Goal: Task Accomplishment & Management: Manage account settings

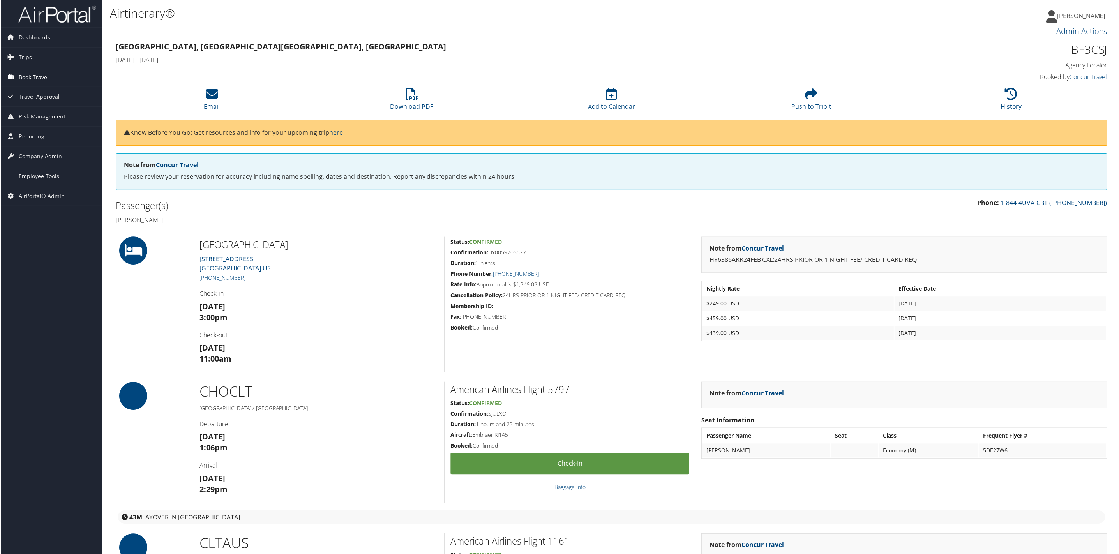
click at [37, 76] on span "Book Travel" at bounding box center [33, 76] width 30 height 19
click at [34, 61] on link "Trips" at bounding box center [50, 57] width 101 height 19
click at [36, 44] on span "Dashboards" at bounding box center [34, 37] width 32 height 19
click at [34, 230] on span "Travel Approval" at bounding box center [38, 225] width 41 height 19
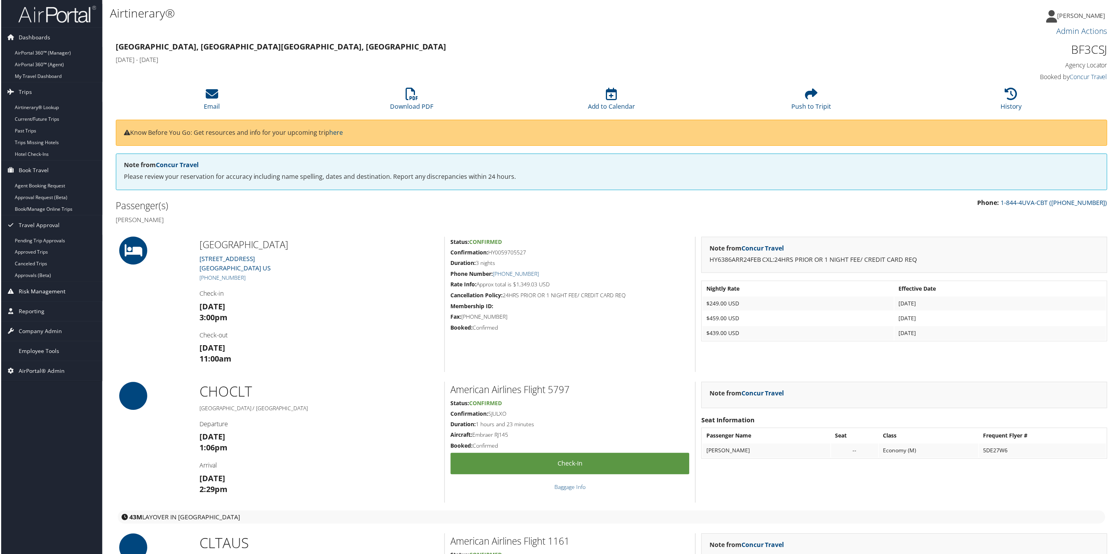
click at [34, 297] on span "Risk Management" at bounding box center [41, 291] width 47 height 19
click at [34, 373] on span "Reporting" at bounding box center [31, 370] width 26 height 19
click at [37, 428] on span "Company Admin" at bounding box center [39, 425] width 43 height 19
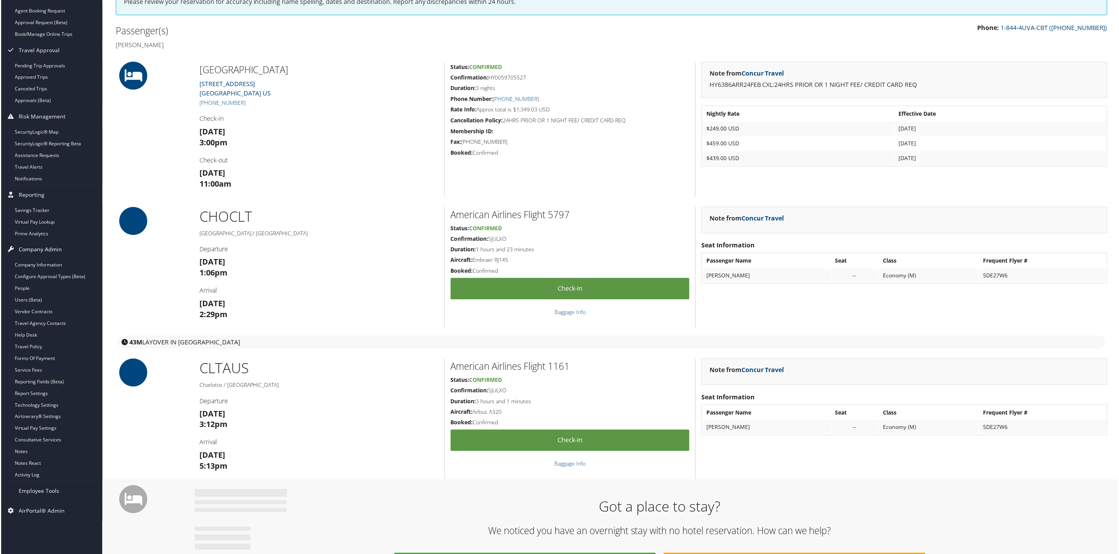
scroll to position [234, 0]
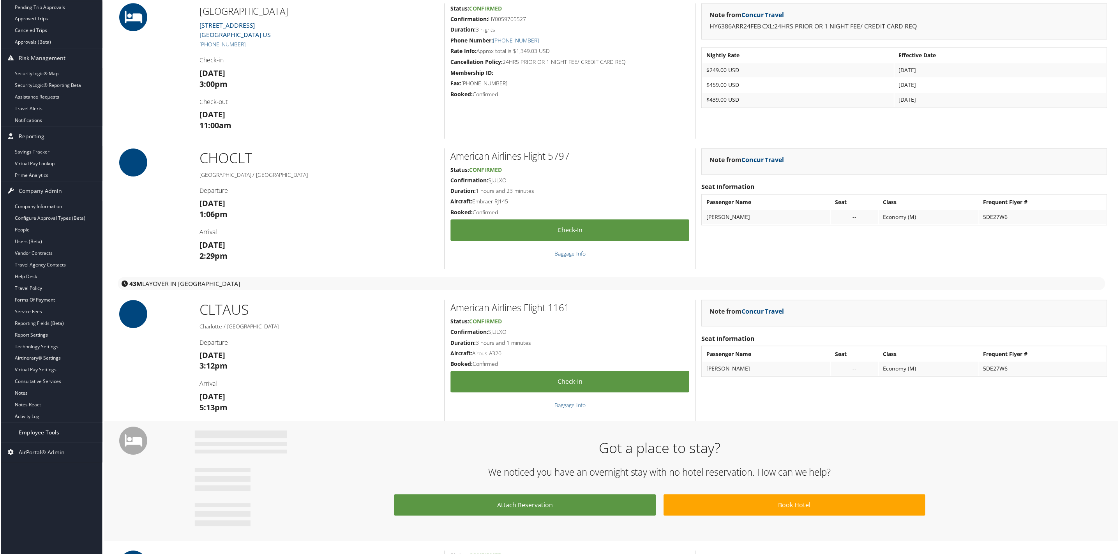
click at [34, 438] on span "Employee Tools" at bounding box center [38, 433] width 41 height 19
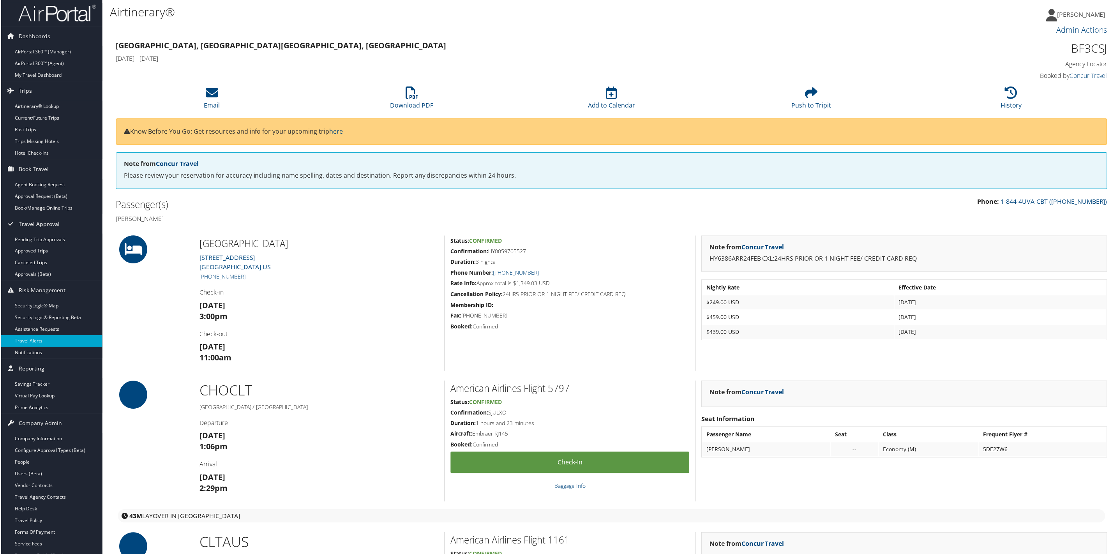
scroll to position [0, 0]
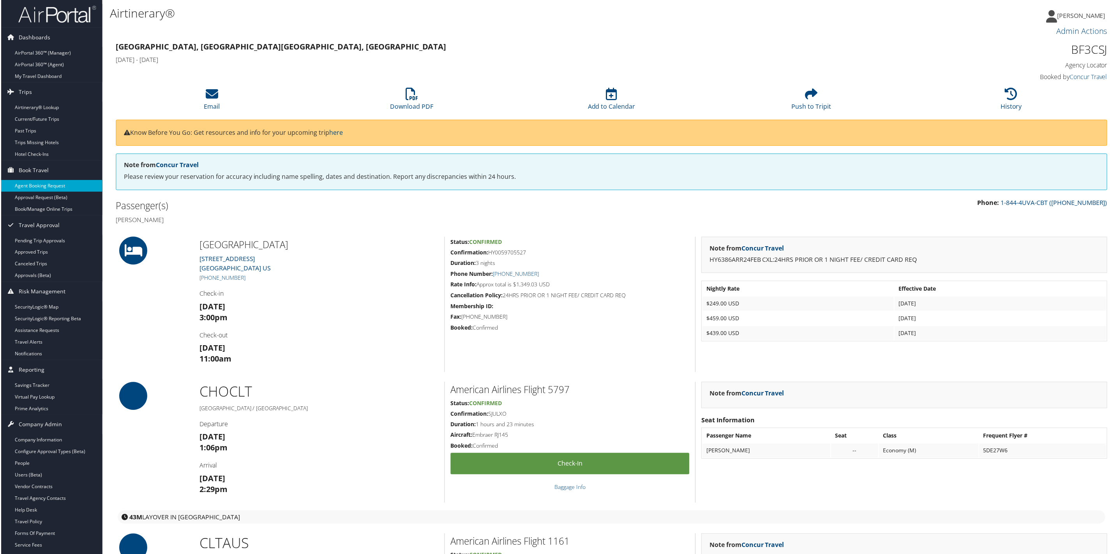
click at [56, 189] on link "Agent Booking Request" at bounding box center [50, 186] width 101 height 12
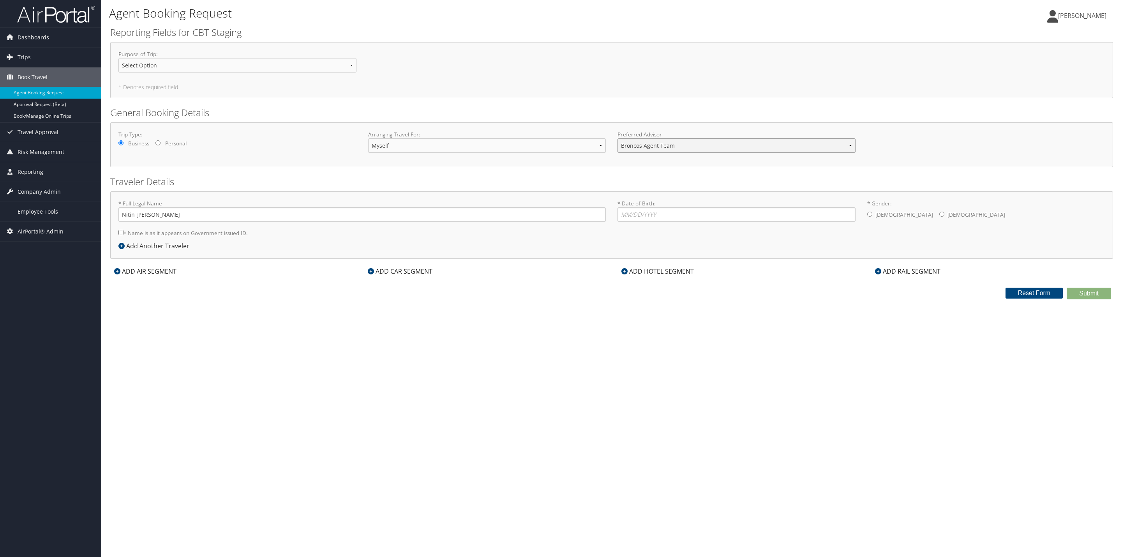
click at [777, 143] on select "Broncos Agent Team Aaron Clawson Kyle Casazza Kyle Casazza vaishali sarode Trav…" at bounding box center [737, 145] width 238 height 14
click at [747, 124] on div "Trip Type: Business Personal Arranging Travel For: Myself Another Traveler Gues…" at bounding box center [611, 144] width 1003 height 45
click at [19, 130] on span "Travel Approval" at bounding box center [38, 131] width 41 height 19
click at [48, 51] on link "Trips" at bounding box center [50, 57] width 101 height 19
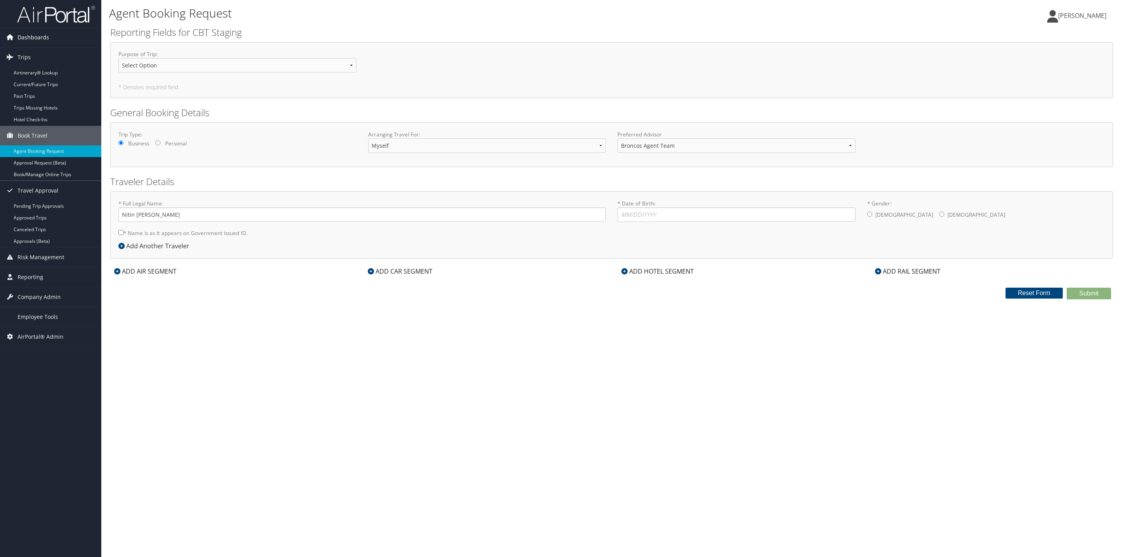
click at [56, 34] on link "Dashboards" at bounding box center [50, 37] width 101 height 19
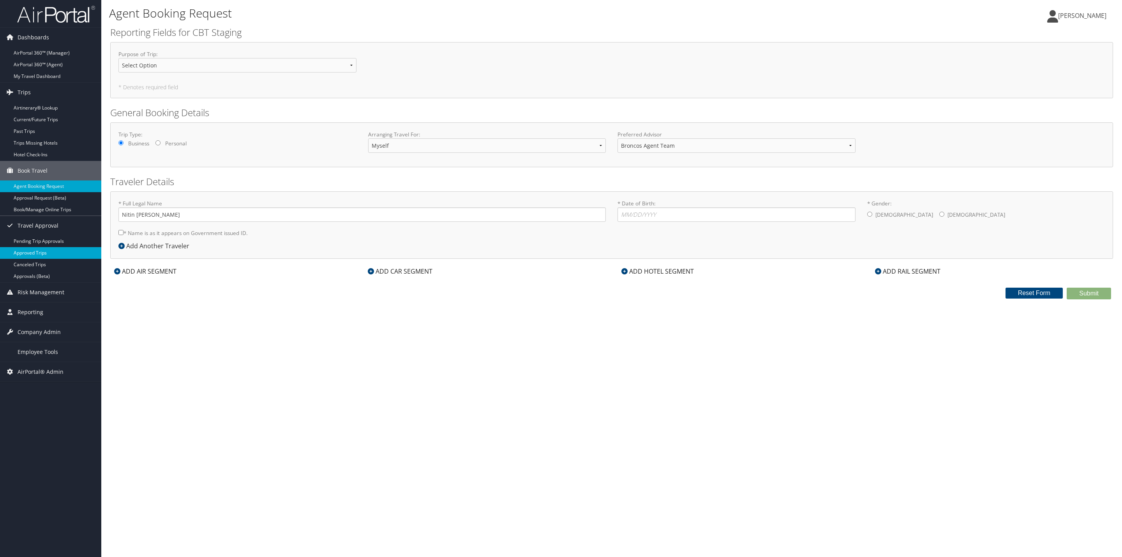
click at [37, 251] on link "Approved Trips" at bounding box center [50, 253] width 101 height 12
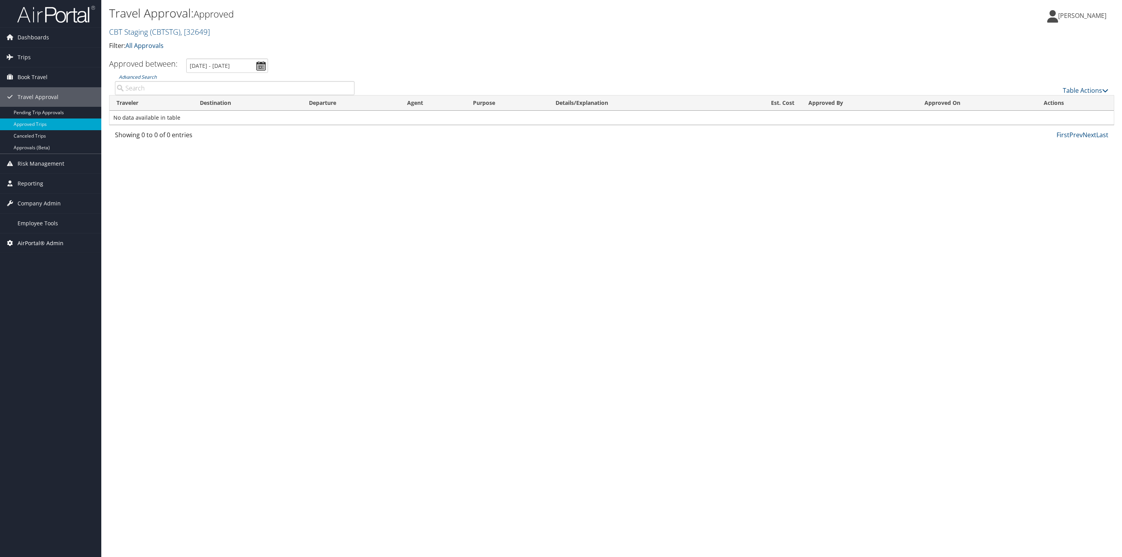
click at [47, 241] on span "AirPortal® Admin" at bounding box center [41, 242] width 46 height 19
click at [32, 307] on link "Office Management" at bounding box center [50, 306] width 101 height 12
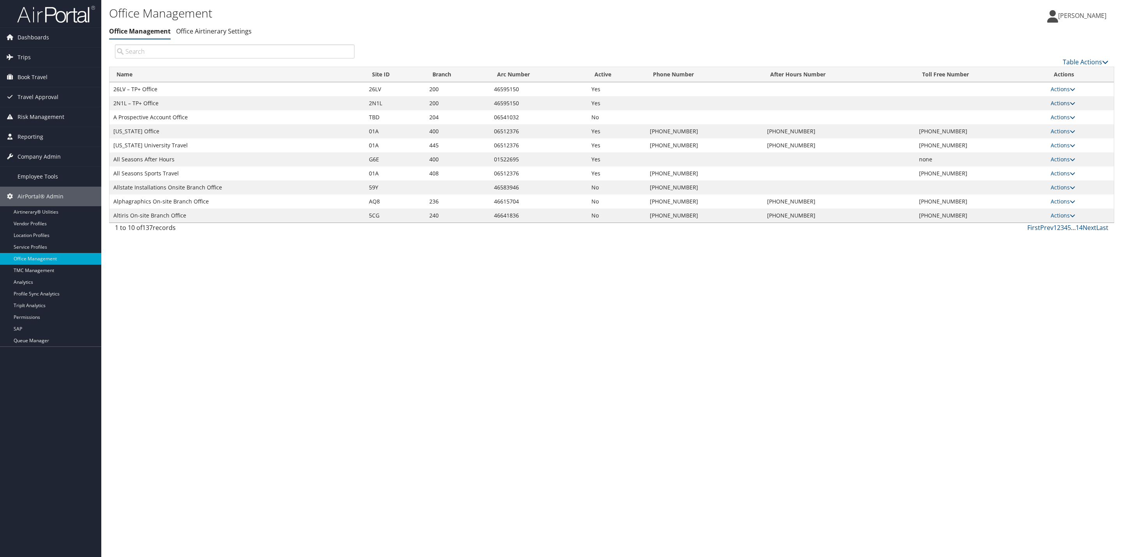
click at [1058, 100] on link "Actions" at bounding box center [1063, 102] width 25 height 7
click at [1033, 188] on link "Edit" at bounding box center [1037, 194] width 73 height 13
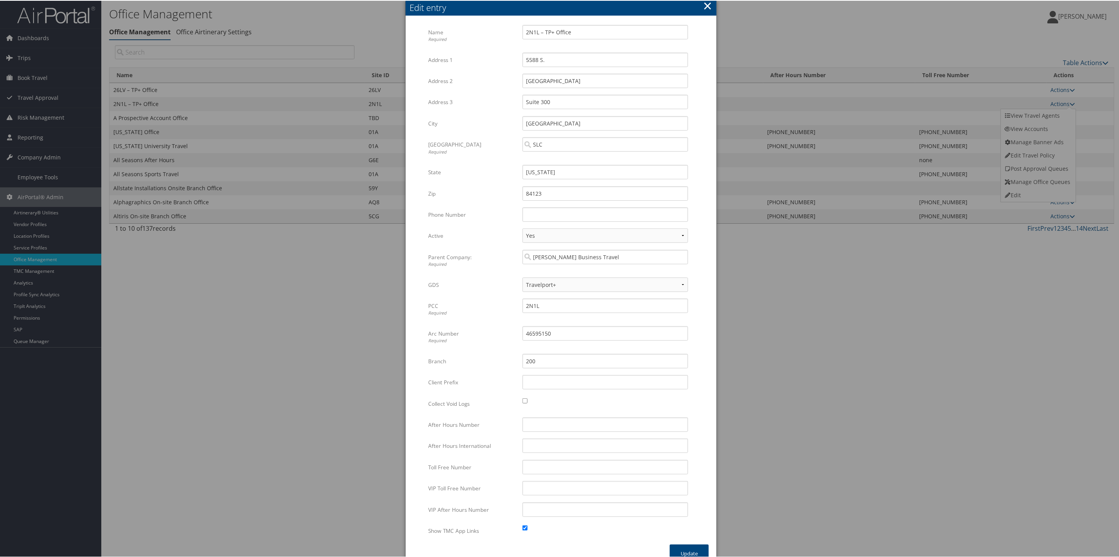
scroll to position [13, 0]
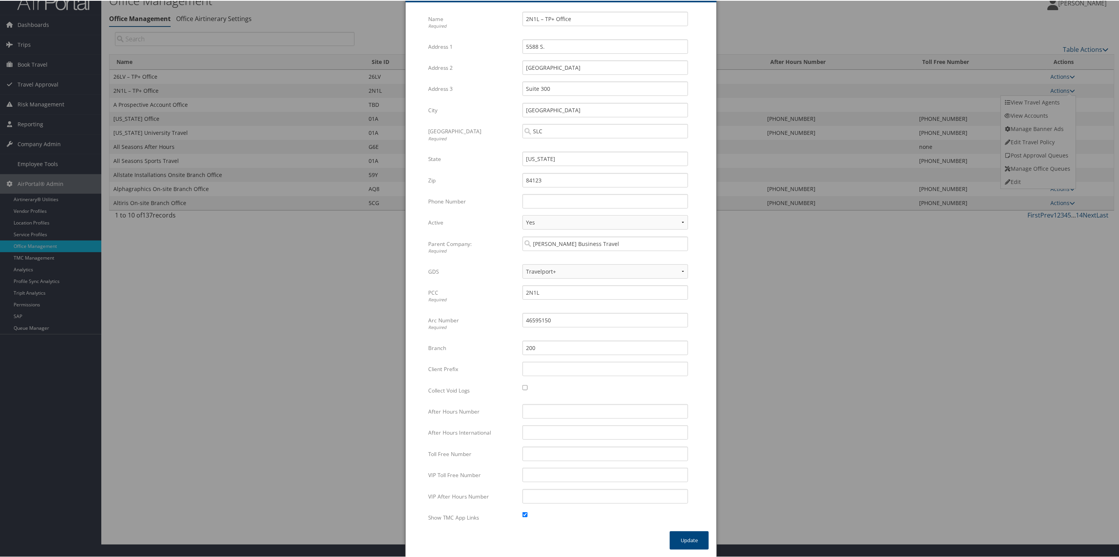
click at [805, 274] on div at bounding box center [561, 278] width 1122 height 557
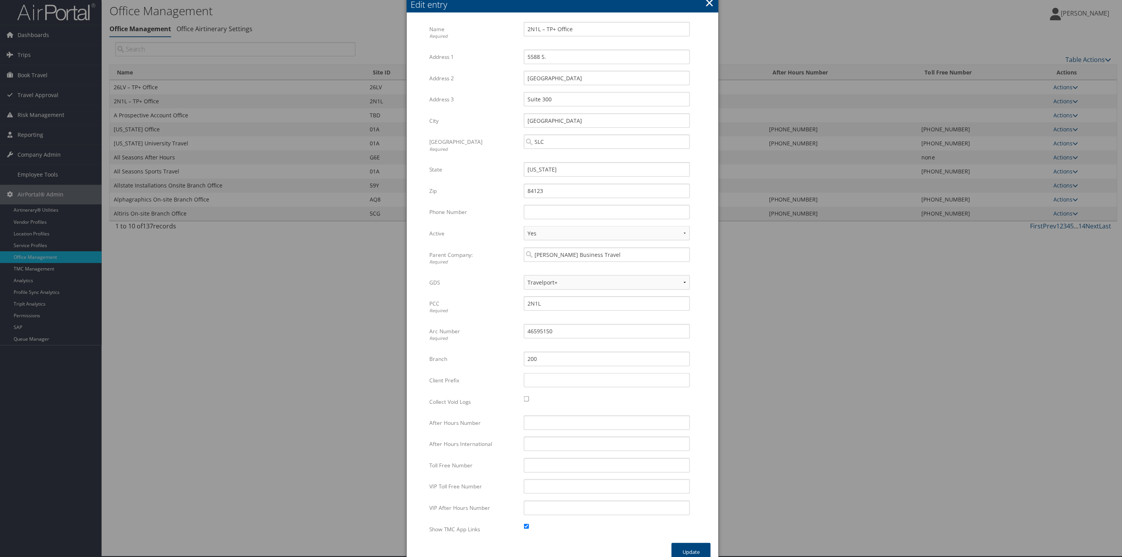
scroll to position [0, 0]
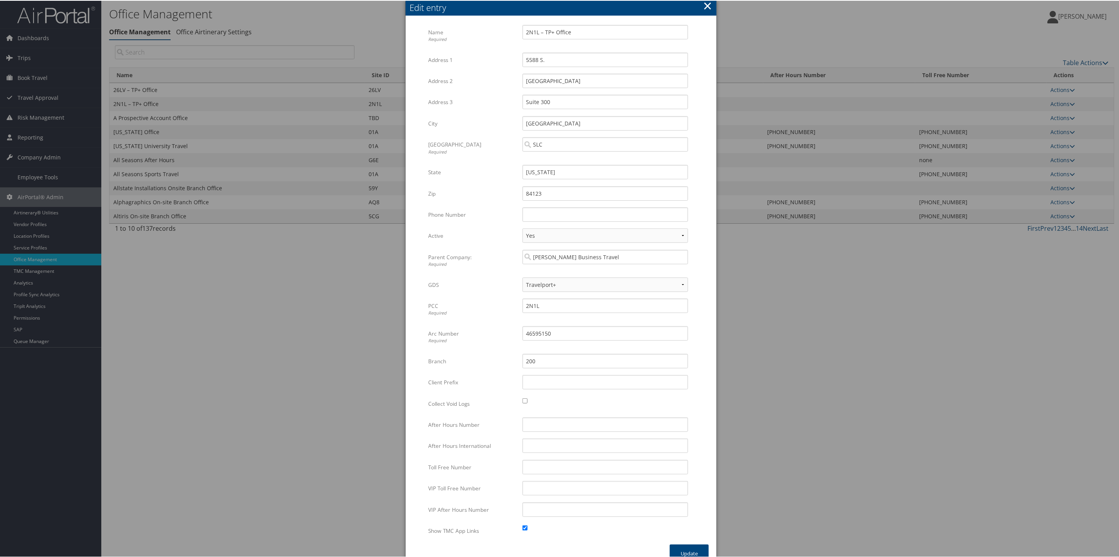
click at [708, 5] on button "×" at bounding box center [707, 5] width 9 height 16
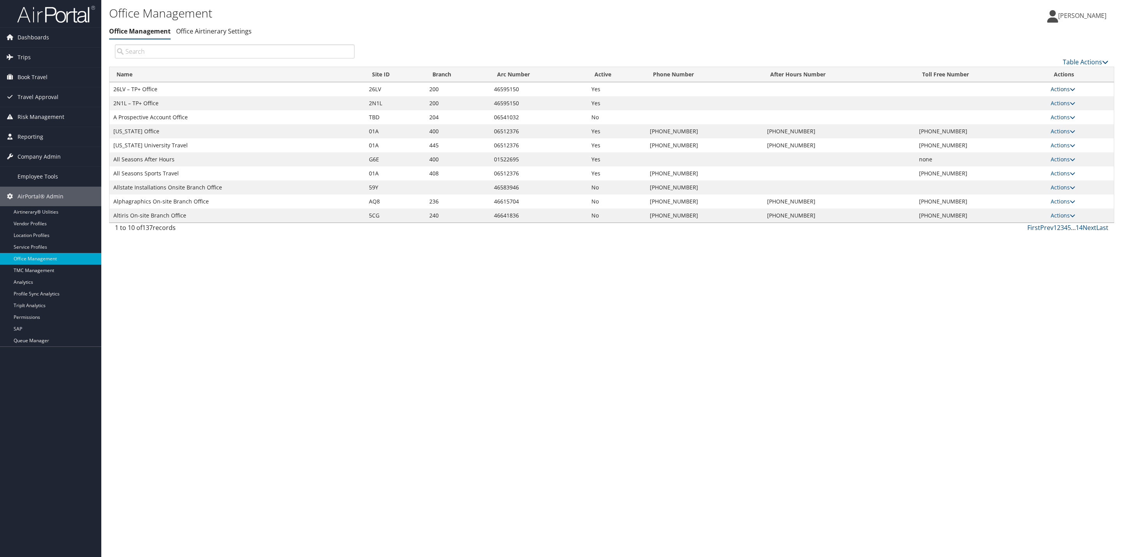
click at [1061, 89] on link "Actions" at bounding box center [1063, 88] width 25 height 7
click at [1028, 103] on link "View Travel Agents" at bounding box center [1037, 100] width 73 height 13
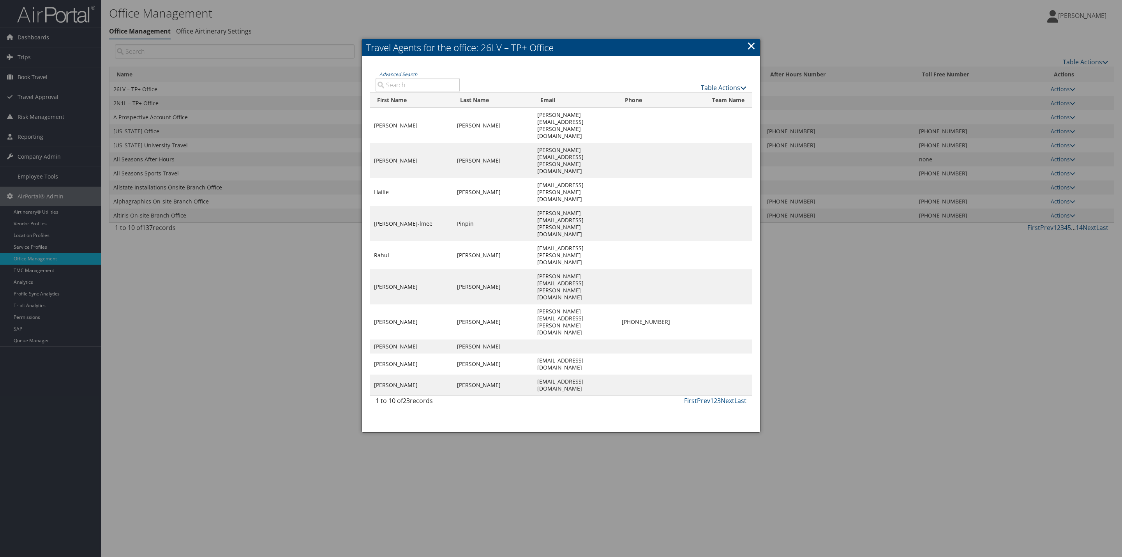
click at [734, 83] on link "Table Actions" at bounding box center [724, 87] width 46 height 9
click at [662, 206] on td at bounding box center [661, 223] width 87 height 35
click at [727, 89] on link "Table Actions" at bounding box center [724, 87] width 46 height 9
click at [715, 98] on link "Column Visibility" at bounding box center [701, 99] width 102 height 13
click at [705, 241] on td at bounding box center [728, 255] width 47 height 28
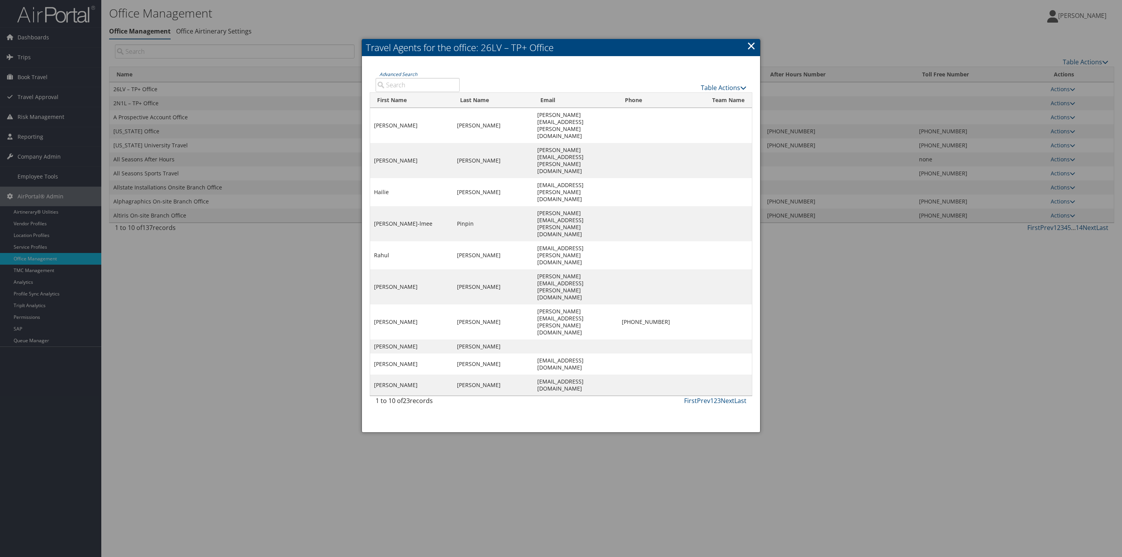
click at [751, 42] on link "×" at bounding box center [751, 46] width 9 height 16
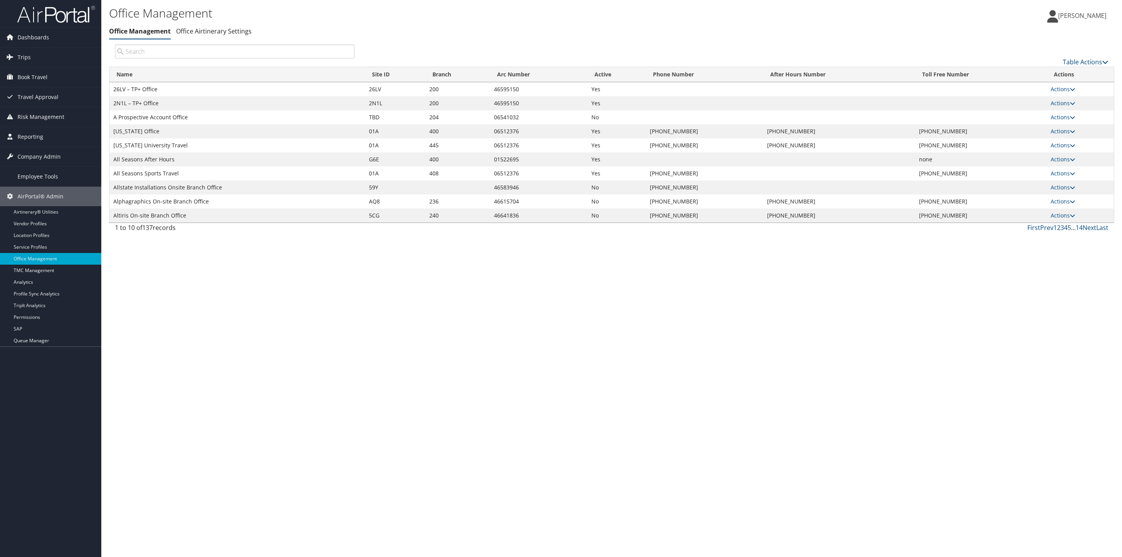
click at [1060, 99] on td "Actions View Travel Agents View Accounts Manage Banner Ads Edit Travel Policy P…" at bounding box center [1080, 103] width 67 height 14
click at [1057, 104] on link "Actions" at bounding box center [1063, 102] width 25 height 7
click at [1028, 113] on link "View Travel Agents" at bounding box center [1037, 114] width 73 height 13
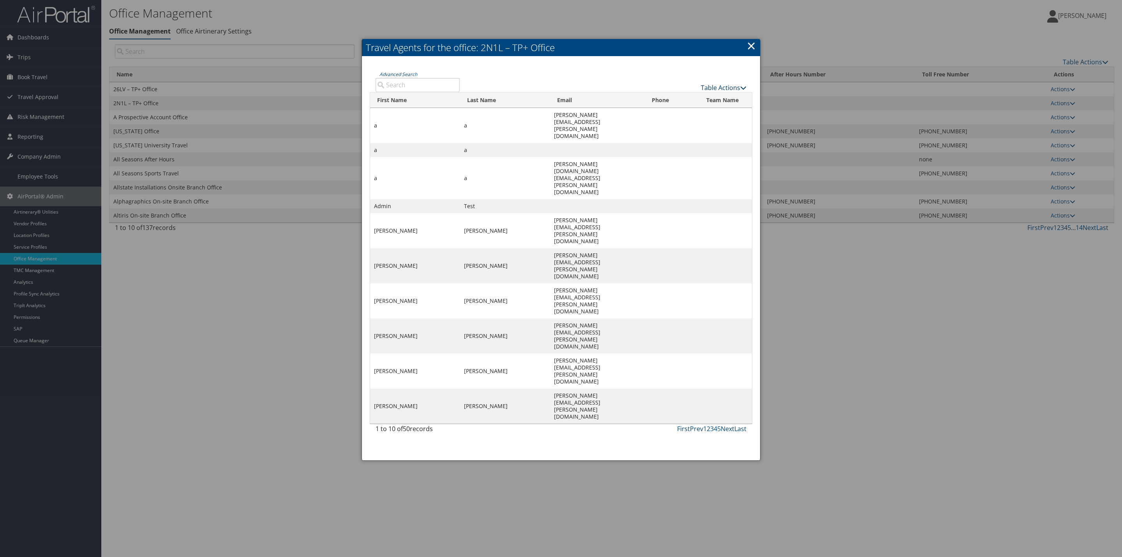
click at [746, 85] on icon at bounding box center [743, 88] width 6 height 6
click at [678, 157] on td at bounding box center [672, 178] width 55 height 42
click at [750, 46] on link "×" at bounding box center [751, 46] width 9 height 16
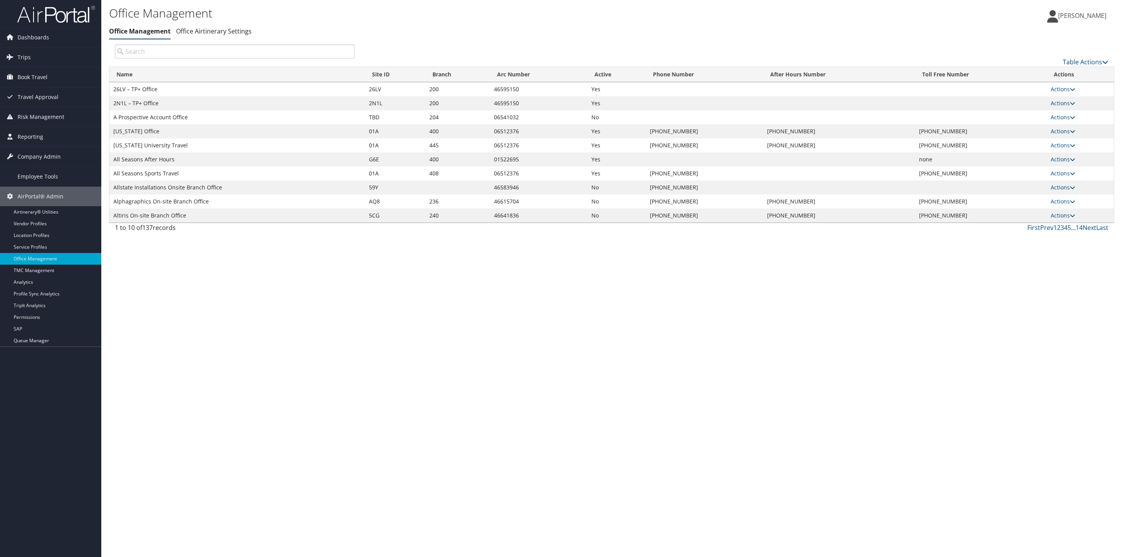
click at [690, 236] on div "1 to 10 of 137 records First Prev 1 2 3 4 5 … 14 Next Last" at bounding box center [611, 229] width 1005 height 13
click at [1066, 99] on td "Actions View Travel Agents View Accounts Manage Banner Ads Edit Travel Policy P…" at bounding box center [1080, 103] width 67 height 14
click at [1063, 102] on link "Actions" at bounding box center [1063, 102] width 25 height 7
click at [1043, 115] on link "View Travel Agents" at bounding box center [1037, 114] width 73 height 13
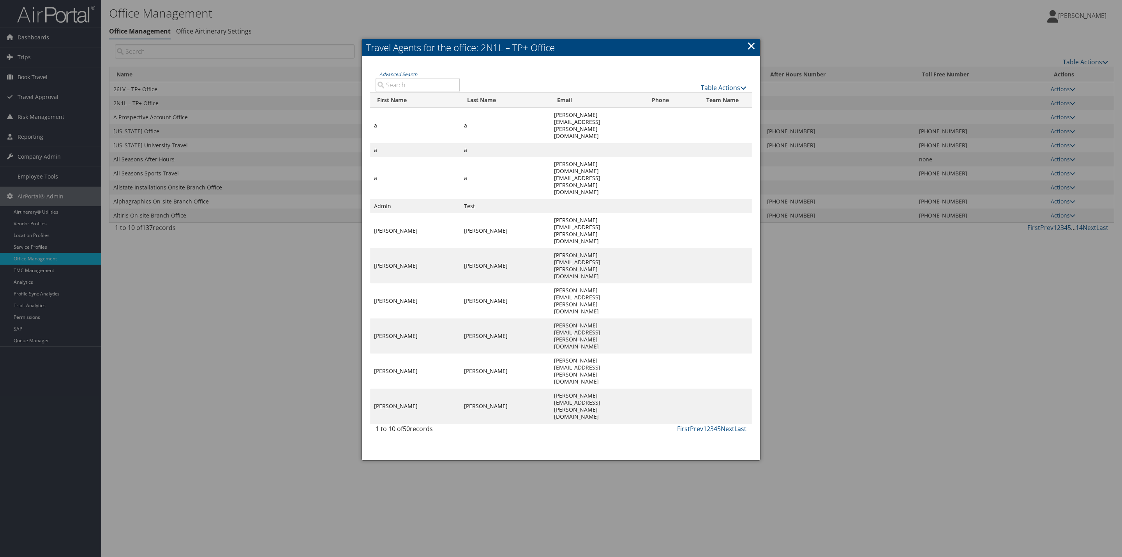
click at [756, 48] on h2 "Travel Agents for the office: 2N1L – TP+ Office" at bounding box center [561, 47] width 398 height 17
click at [753, 48] on link "×" at bounding box center [751, 46] width 9 height 16
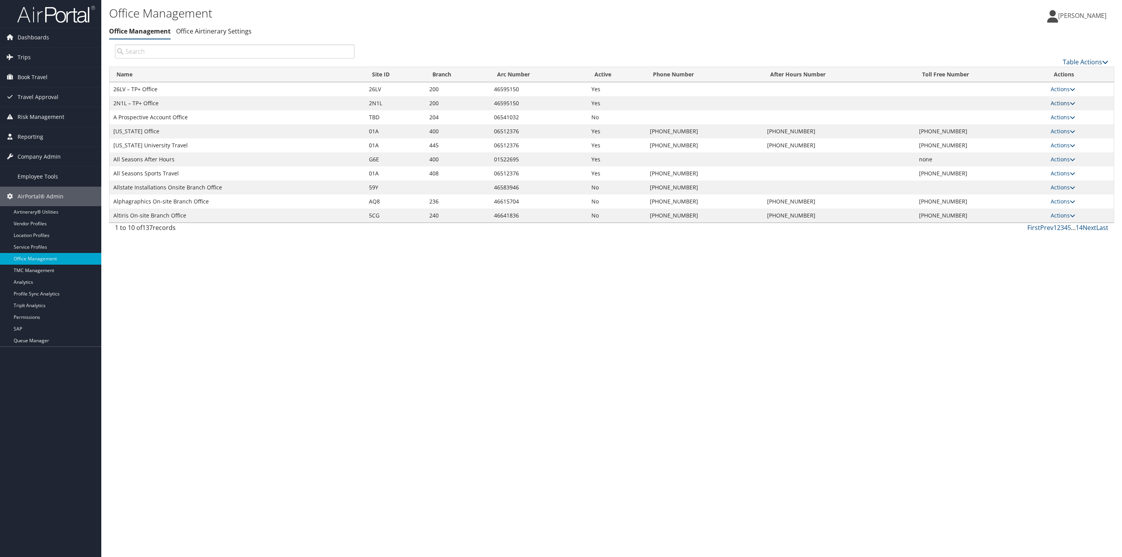
click at [1068, 101] on link "Actions" at bounding box center [1063, 102] width 25 height 7
click at [1033, 153] on link "Edit Travel Policy" at bounding box center [1037, 154] width 73 height 13
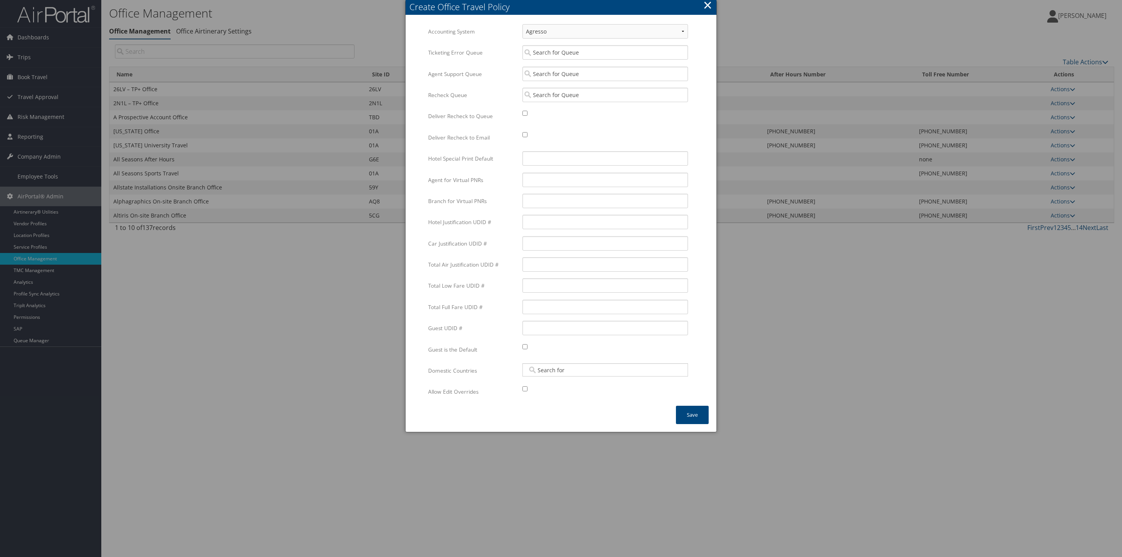
click at [706, 7] on button "×" at bounding box center [707, 5] width 9 height 16
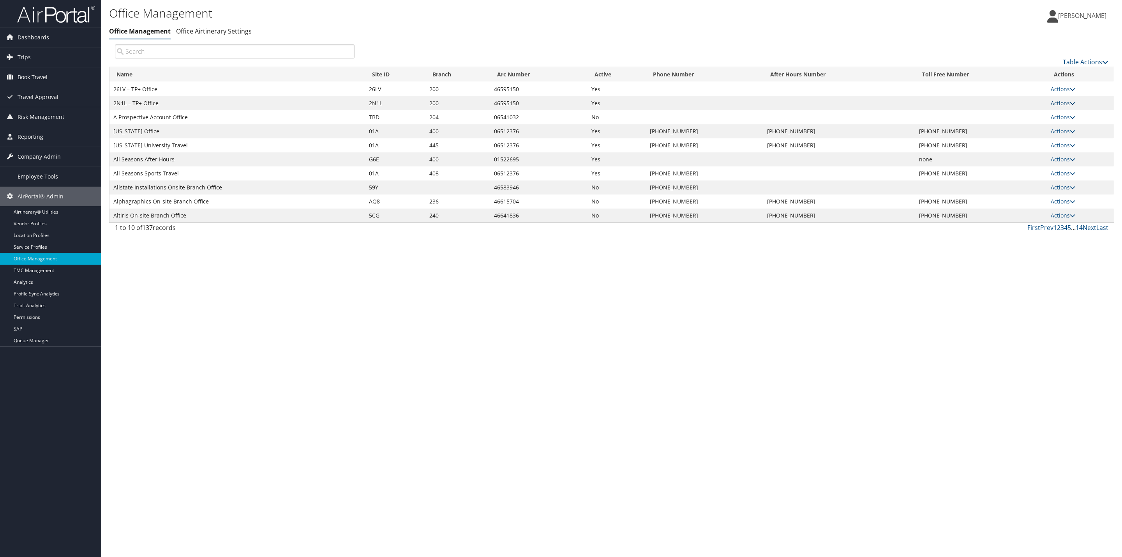
click at [1066, 101] on link "Actions" at bounding box center [1063, 102] width 25 height 7
click at [1028, 119] on link "View Travel Agents" at bounding box center [1037, 114] width 73 height 13
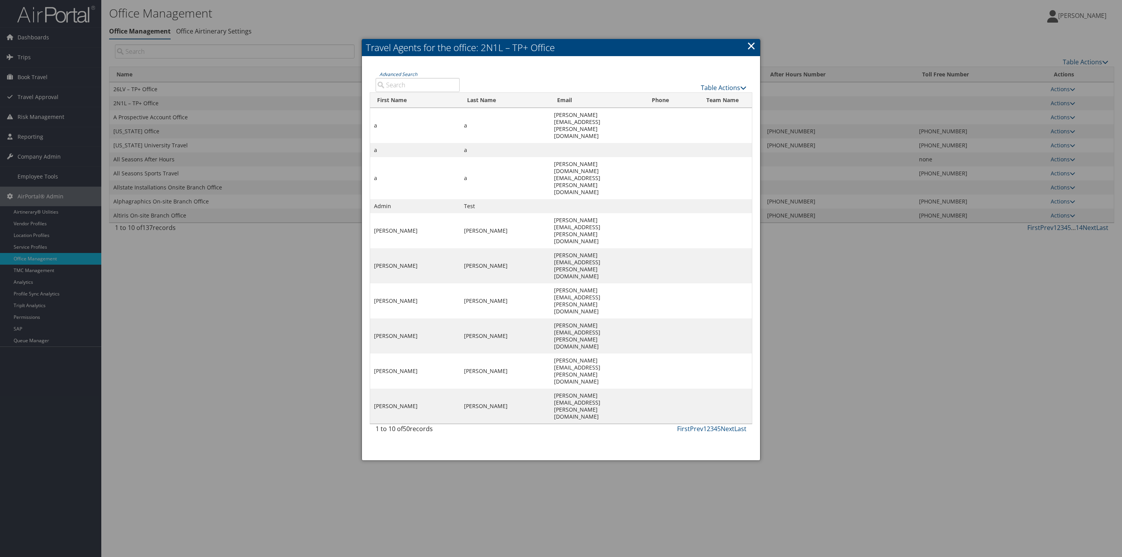
click at [743, 43] on h2 "Travel Agents for the office: 2N1L – TP+ Office" at bounding box center [561, 47] width 398 height 17
click at [749, 44] on link "×" at bounding box center [751, 46] width 9 height 16
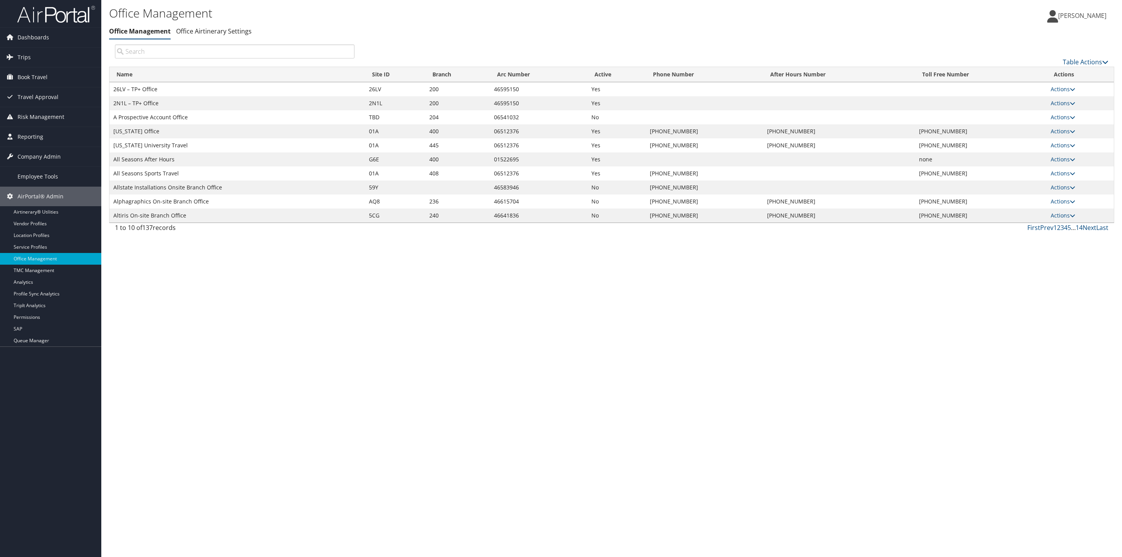
click at [942, 431] on div "Office Management Office Management Office Airtinerary Settings Office Manageme…" at bounding box center [611, 278] width 1021 height 557
click at [691, 406] on div "Office Management Office Management Office Airtinerary Settings Office Manageme…" at bounding box center [611, 278] width 1021 height 557
click at [1059, 213] on link "Actions" at bounding box center [1063, 215] width 25 height 7
click at [1016, 295] on link "Manage Office Queues" at bounding box center [1037, 293] width 73 height 13
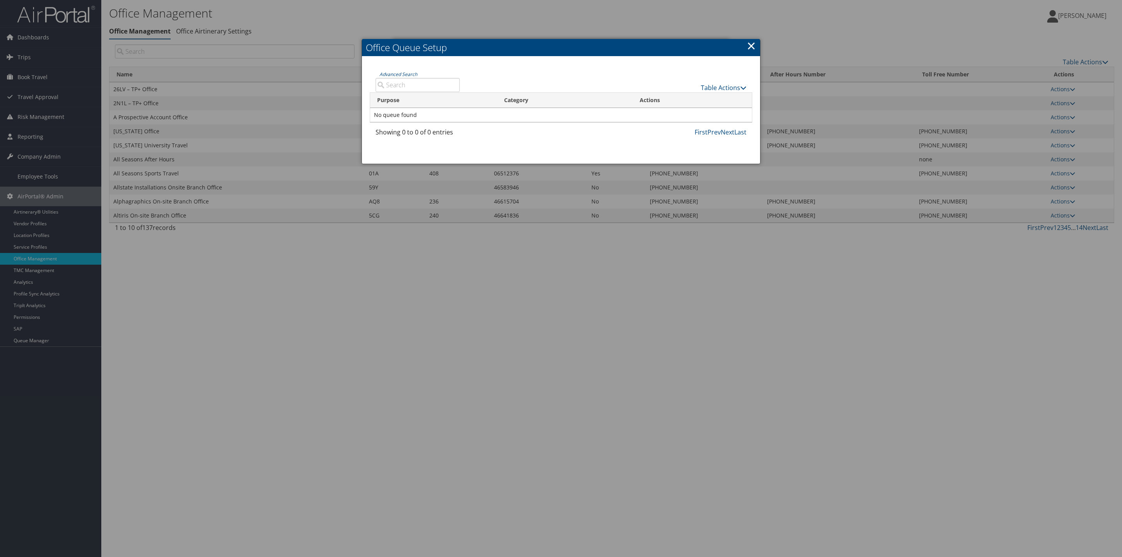
click at [755, 47] on link "×" at bounding box center [751, 46] width 9 height 16
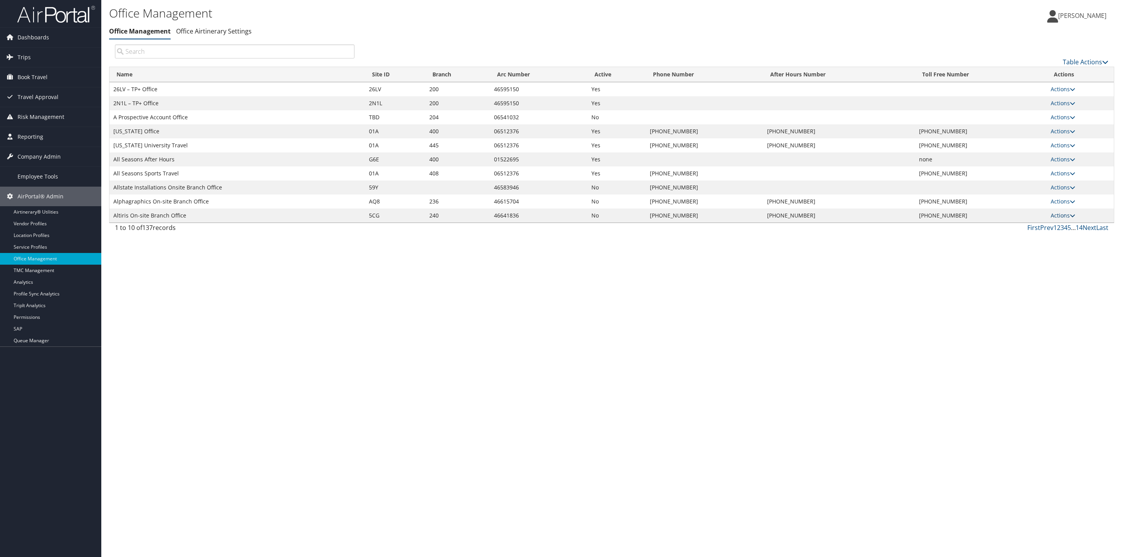
click at [1059, 215] on link "Actions" at bounding box center [1063, 215] width 25 height 7
click at [791, 279] on div "Office Management Office Management Office Airtinerary Settings Office Manageme…" at bounding box center [611, 278] width 1021 height 557
click at [1058, 101] on link "Actions" at bounding box center [1063, 102] width 25 height 7
click at [1041, 150] on link "Edit Travel Policy" at bounding box center [1037, 154] width 73 height 13
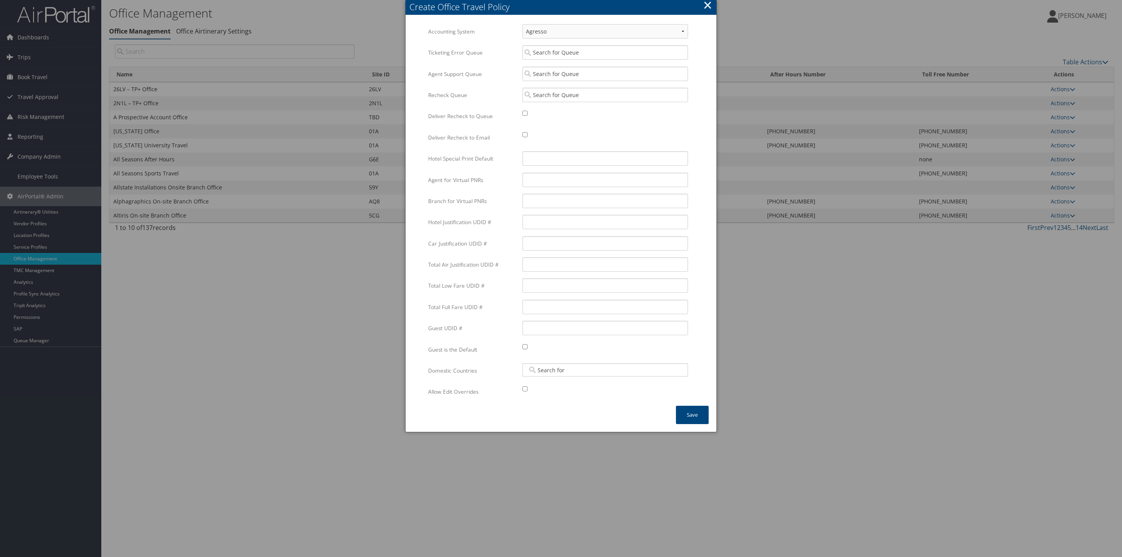
click at [708, 9] on button "×" at bounding box center [707, 5] width 9 height 16
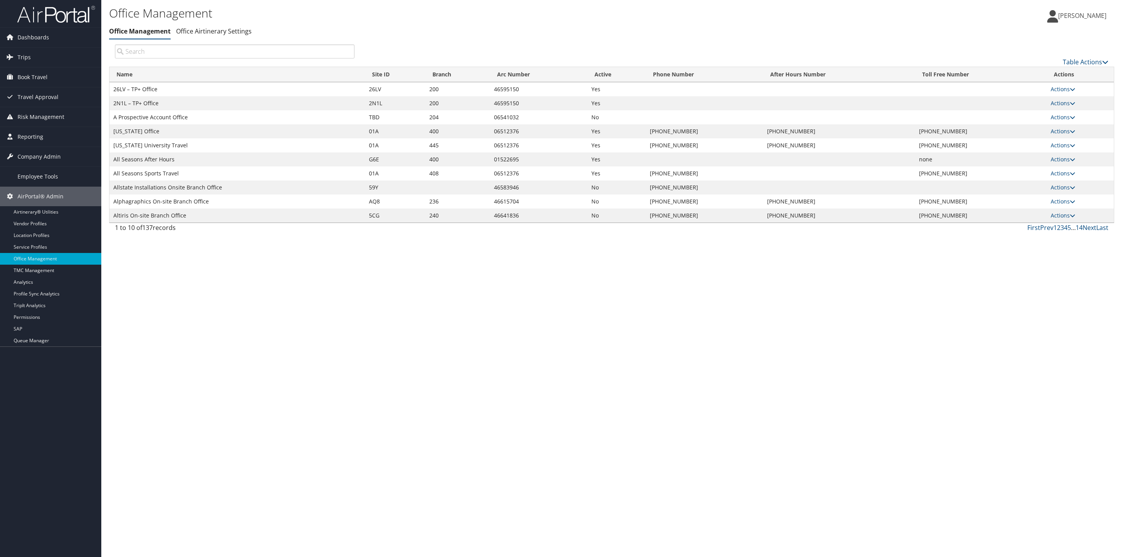
click at [475, 353] on div "Office Management Office Management Office Airtinerary Settings Office Manageme…" at bounding box center [611, 278] width 1021 height 557
click at [303, 520] on div "Office Management Office Management Office Airtinerary Settings Office Manageme…" at bounding box center [611, 278] width 1021 height 557
drag, startPoint x: 326, startPoint y: 275, endPoint x: 289, endPoint y: 268, distance: 37.7
click at [323, 277] on div "Office Management Office Management Office Airtinerary Settings Office Manageme…" at bounding box center [611, 278] width 1021 height 557
click at [207, 37] on li "Office Airtinerary Settings" at bounding box center [214, 32] width 76 height 14
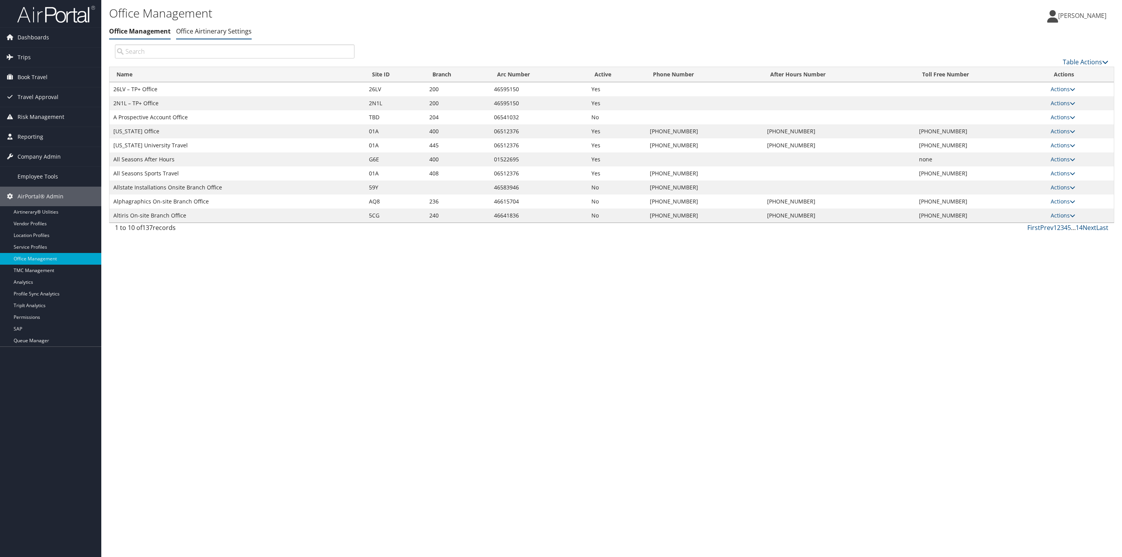
click at [202, 27] on link "Office Airtinerary Settings" at bounding box center [214, 31] width 76 height 9
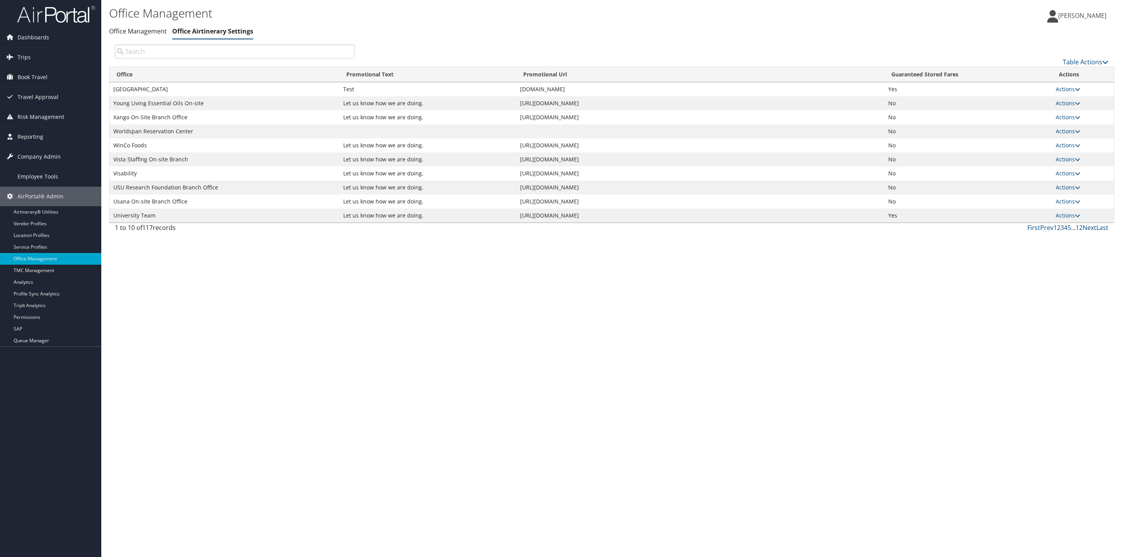
click at [436, 346] on div "Office Management Office Management Office Airtinerary Settings Office Manageme…" at bounding box center [611, 278] width 1021 height 557
click at [568, 404] on div "Office Management Office Management Office Airtinerary Settings Office Manageme…" at bounding box center [611, 278] width 1021 height 557
click at [154, 32] on link "Office Management" at bounding box center [138, 31] width 58 height 9
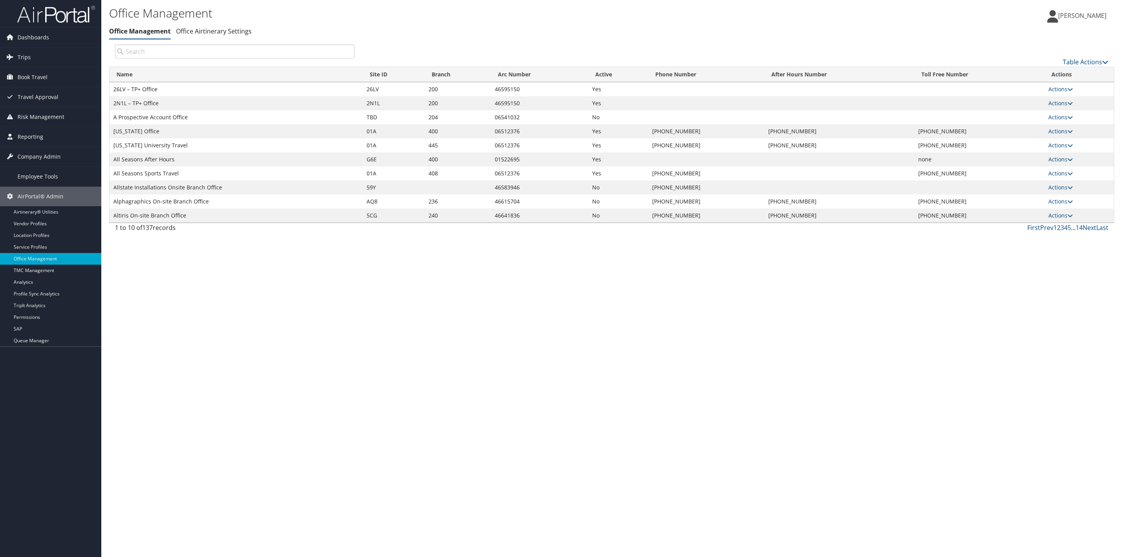
click at [468, 365] on div "Office Management Office Management Office Airtinerary Settings Office Manageme…" at bounding box center [611, 278] width 1021 height 557
click at [466, 365] on div "Office Management Office Management Office Airtinerary Settings Office Manageme…" at bounding box center [611, 278] width 1021 height 557
click at [662, 411] on div "Office Management Office Management Office Airtinerary Settings Office Manageme…" at bounding box center [611, 278] width 1021 height 557
click at [393, 296] on div "Office Management Office Management Office Airtinerary Settings Office Manageme…" at bounding box center [611, 278] width 1021 height 557
click at [470, 279] on div "Office Management Office Management Office Airtinerary Settings Office Manageme…" at bounding box center [611, 278] width 1021 height 557
